Goal: Information Seeking & Learning: Learn about a topic

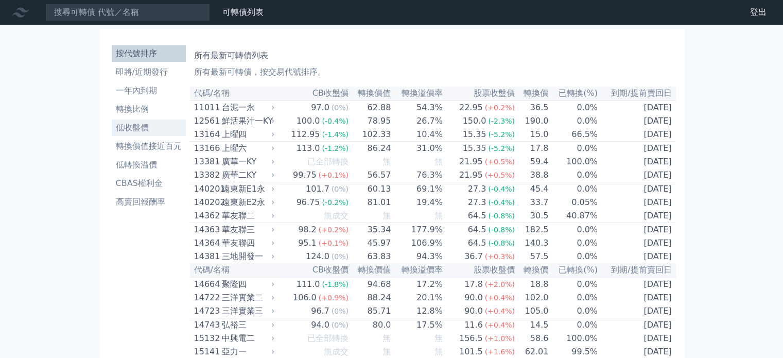
click at [137, 128] on li "低收盤價" at bounding box center [149, 127] width 74 height 12
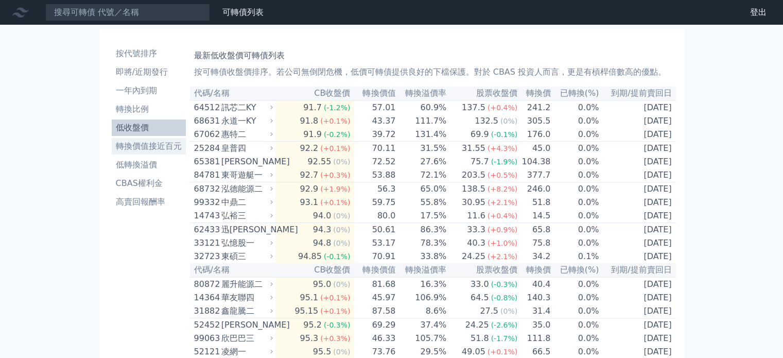
click at [137, 146] on li "轉換價值接近百元" at bounding box center [149, 146] width 74 height 12
click at [149, 147] on li "轉換價值接近百元" at bounding box center [149, 146] width 74 height 12
click at [148, 147] on li "轉換價值接近百元" at bounding box center [149, 146] width 74 height 12
click at [148, 146] on li "轉換價值接近百元" at bounding box center [149, 146] width 74 height 12
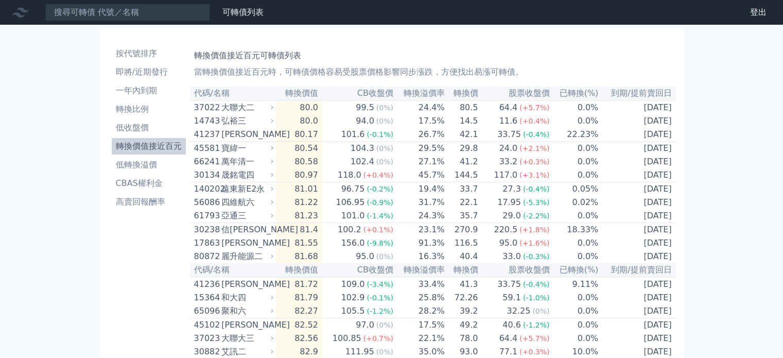
click at [148, 146] on li "轉換價值接近百元" at bounding box center [149, 146] width 74 height 12
click at [146, 148] on li "轉換價值接近百元" at bounding box center [149, 146] width 74 height 12
click at [142, 52] on li "按代號排序" at bounding box center [149, 53] width 74 height 12
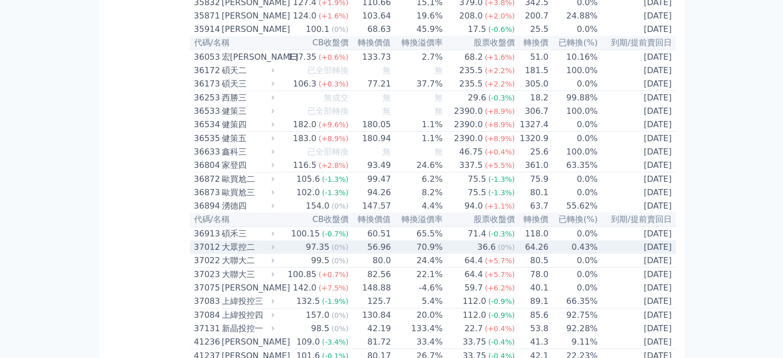
scroll to position [2340, 0]
